Goal: Task Accomplishment & Management: Use online tool/utility

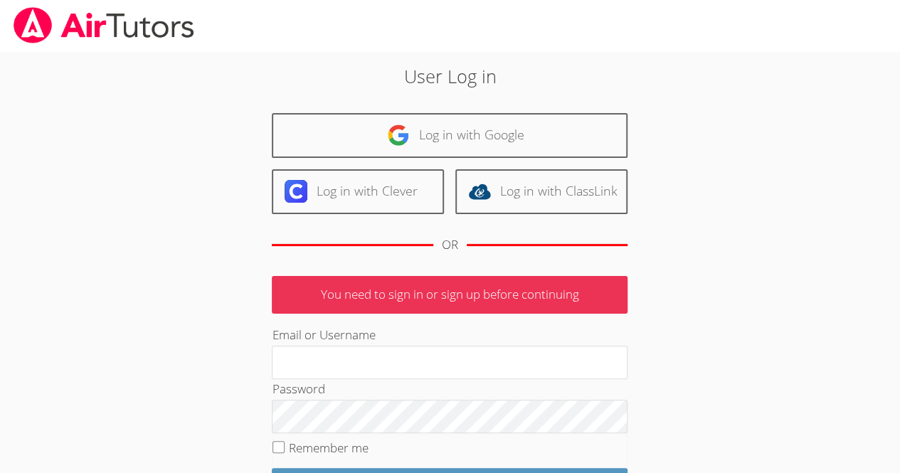
click at [334, 158] on div "Log in with Google Log in with Clever Log in with ClassLink OR" at bounding box center [450, 189] width 356 height 152
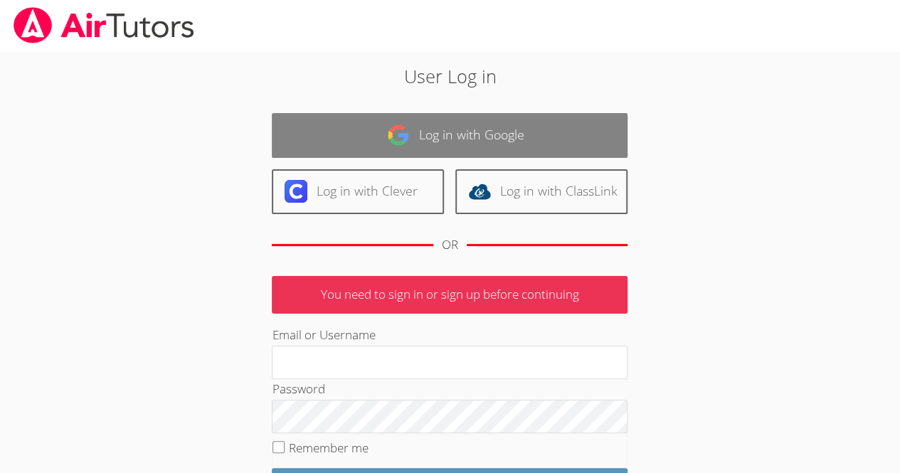
click at [370, 125] on link "Log in with Google" at bounding box center [450, 135] width 356 height 45
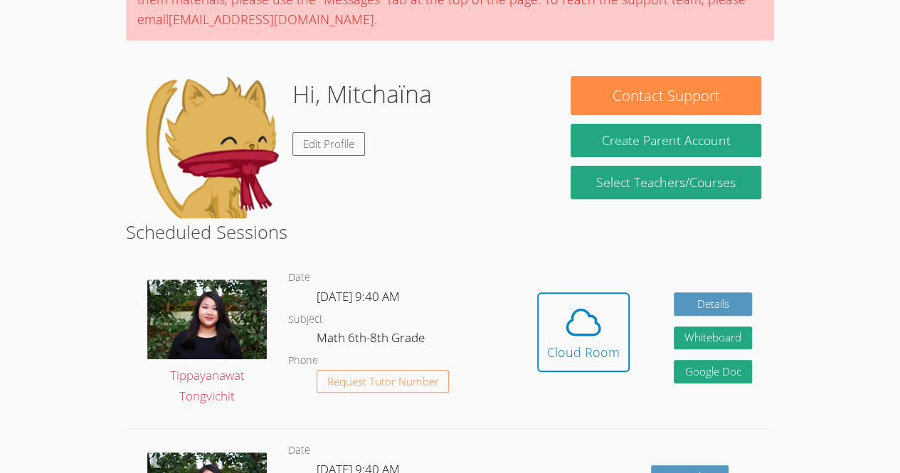
scroll to position [159, 0]
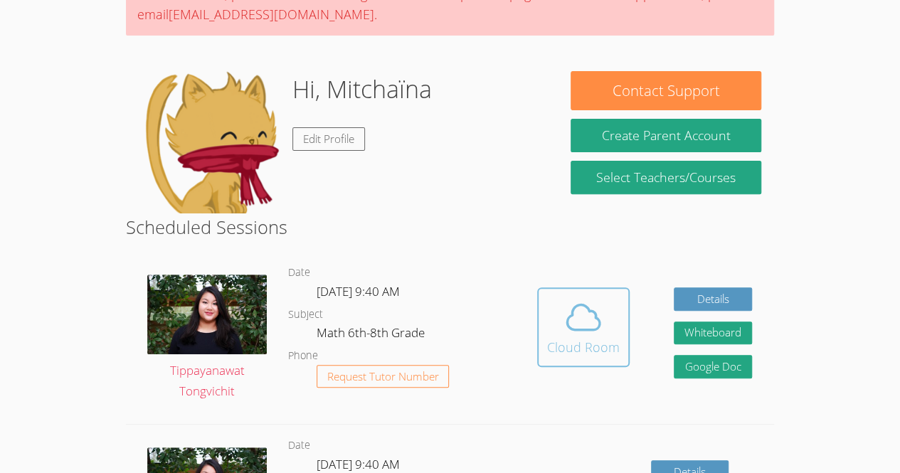
click at [581, 308] on icon at bounding box center [584, 317] width 40 height 40
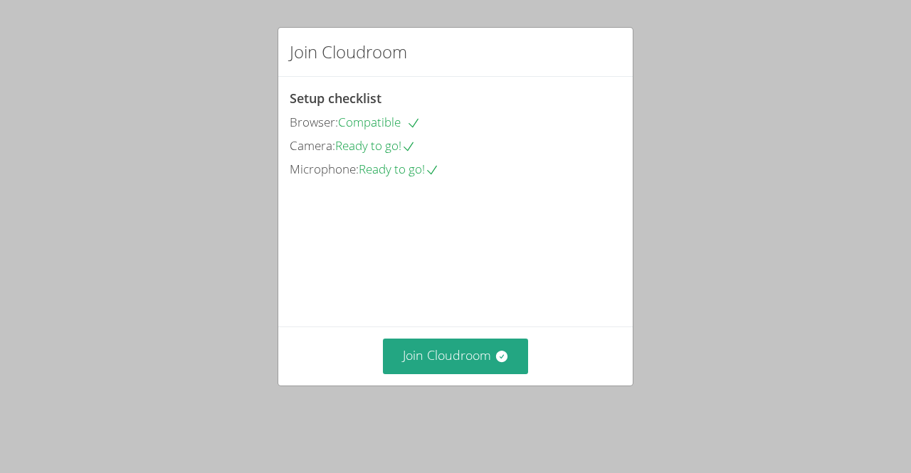
click at [896, 120] on div "Join Cloudroom Setup checklist Browser: Compatible Camera: Ready to go! Microph…" at bounding box center [455, 236] width 911 height 473
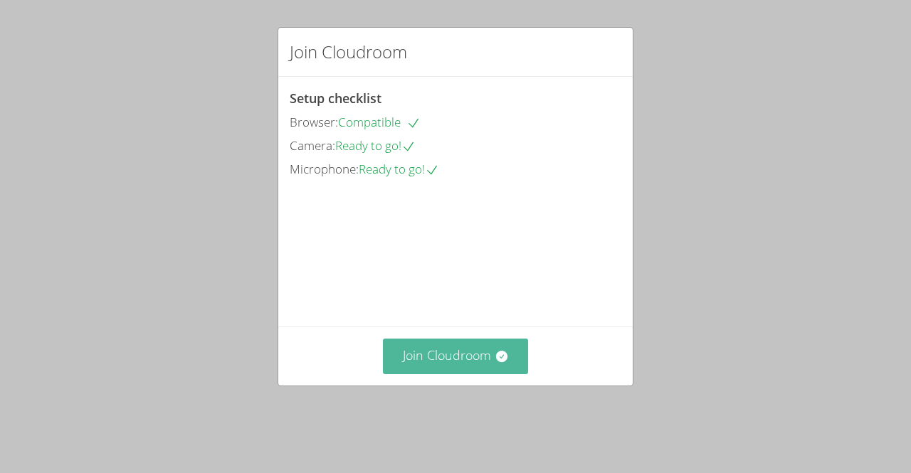
click at [462, 370] on button "Join Cloudroom" at bounding box center [456, 356] width 146 height 35
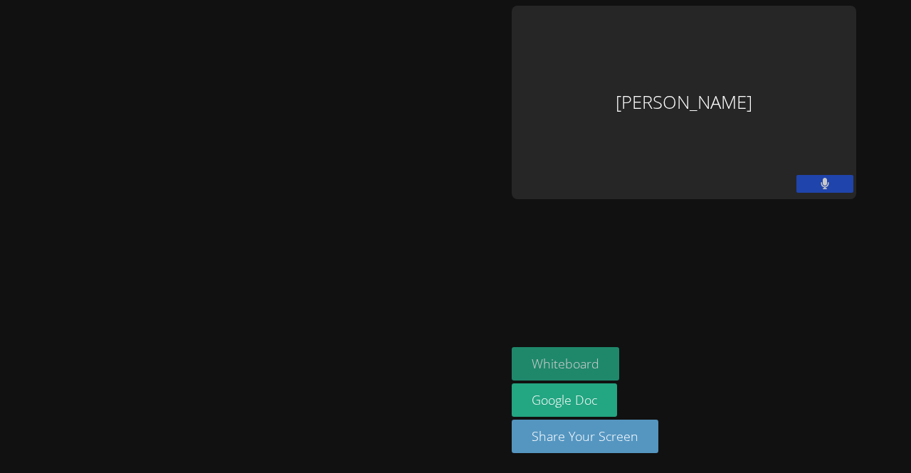
click at [555, 360] on button "Whiteboard" at bounding box center [565, 363] width 107 height 33
